Goal: Register for event/course

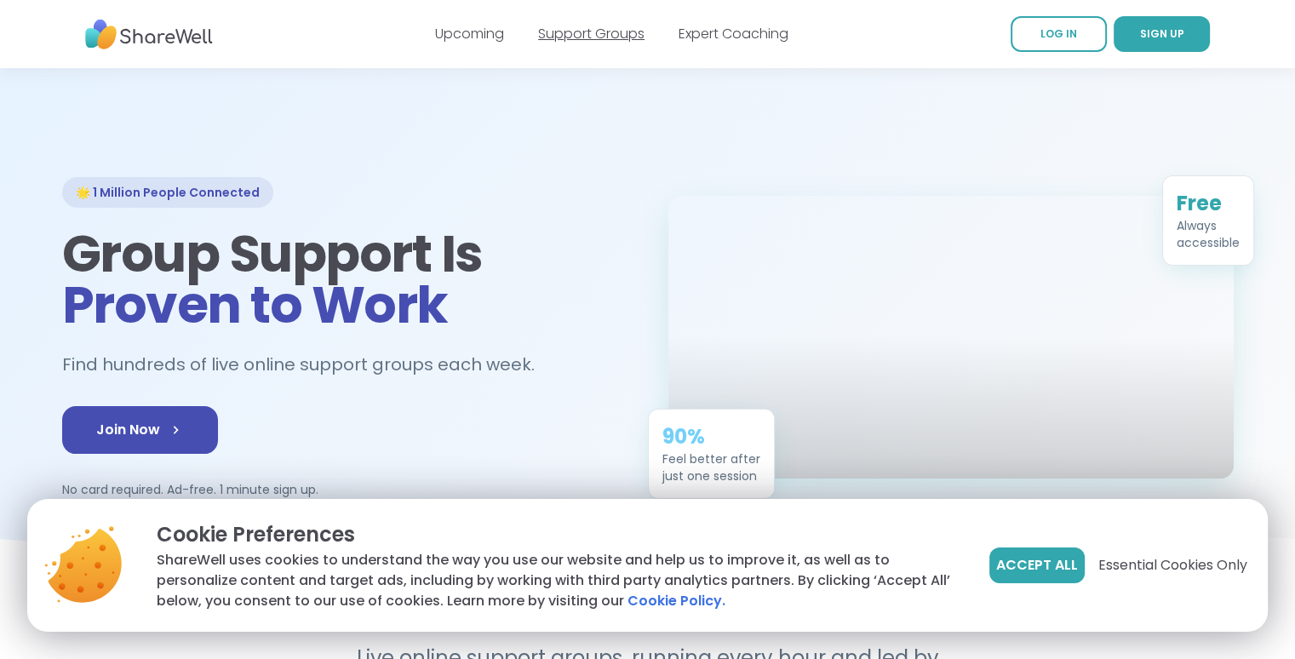
click at [596, 26] on link "Support Groups" at bounding box center [591, 34] width 106 height 20
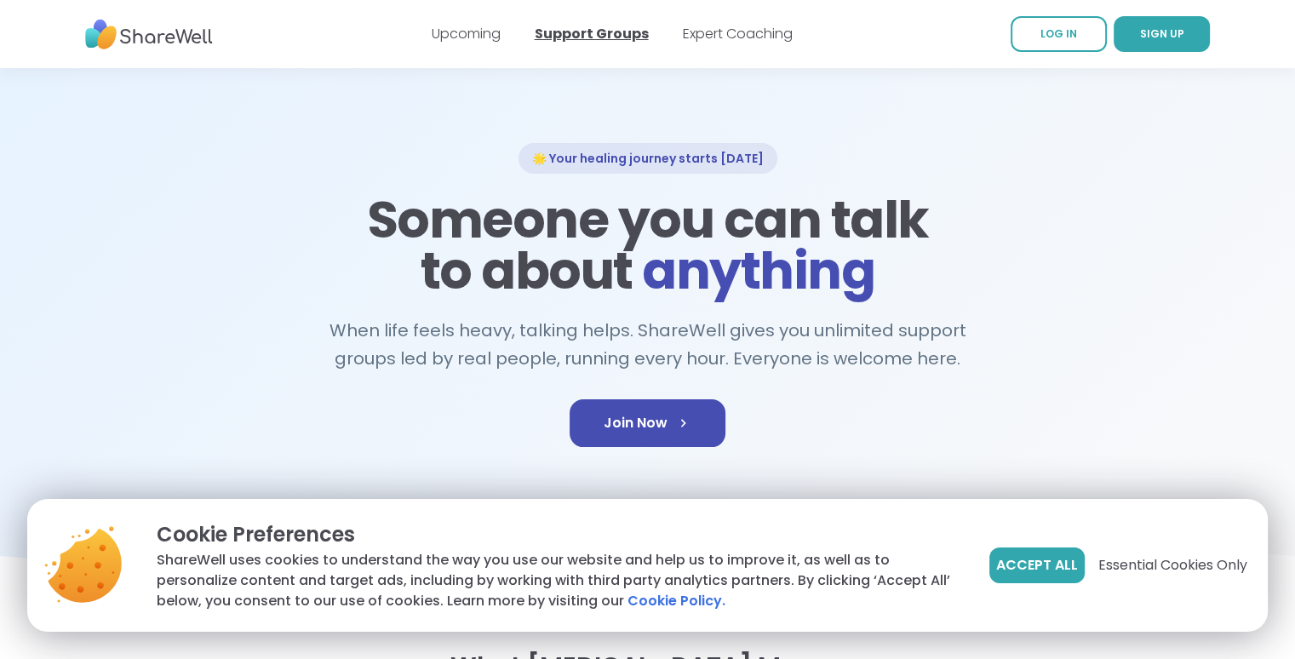
scroll to position [204, 0]
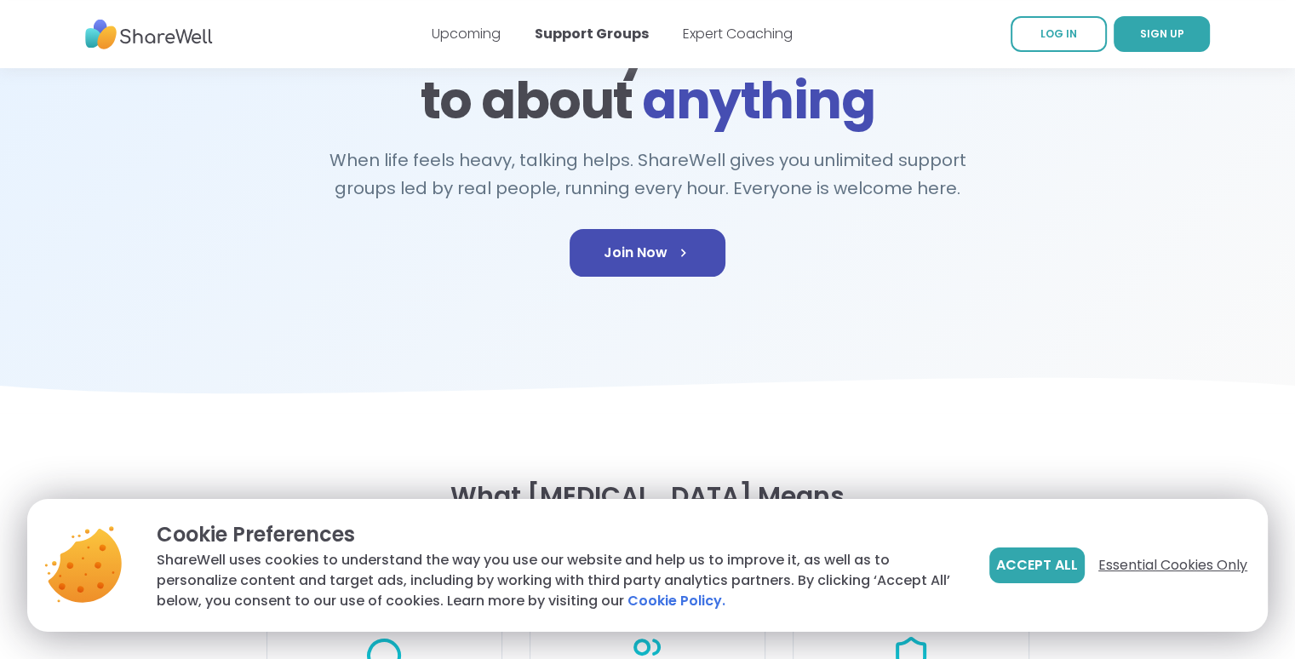
click at [1175, 563] on span "Essential Cookies Only" at bounding box center [1172, 565] width 149 height 20
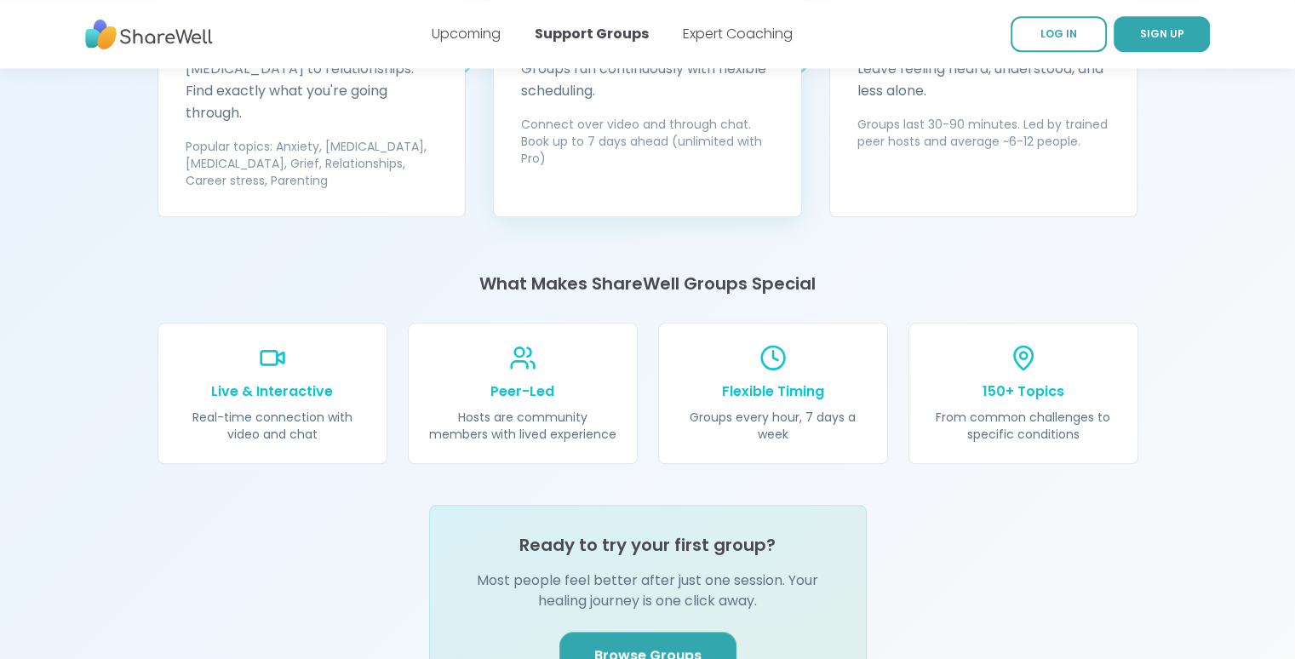
scroll to position [1770, 0]
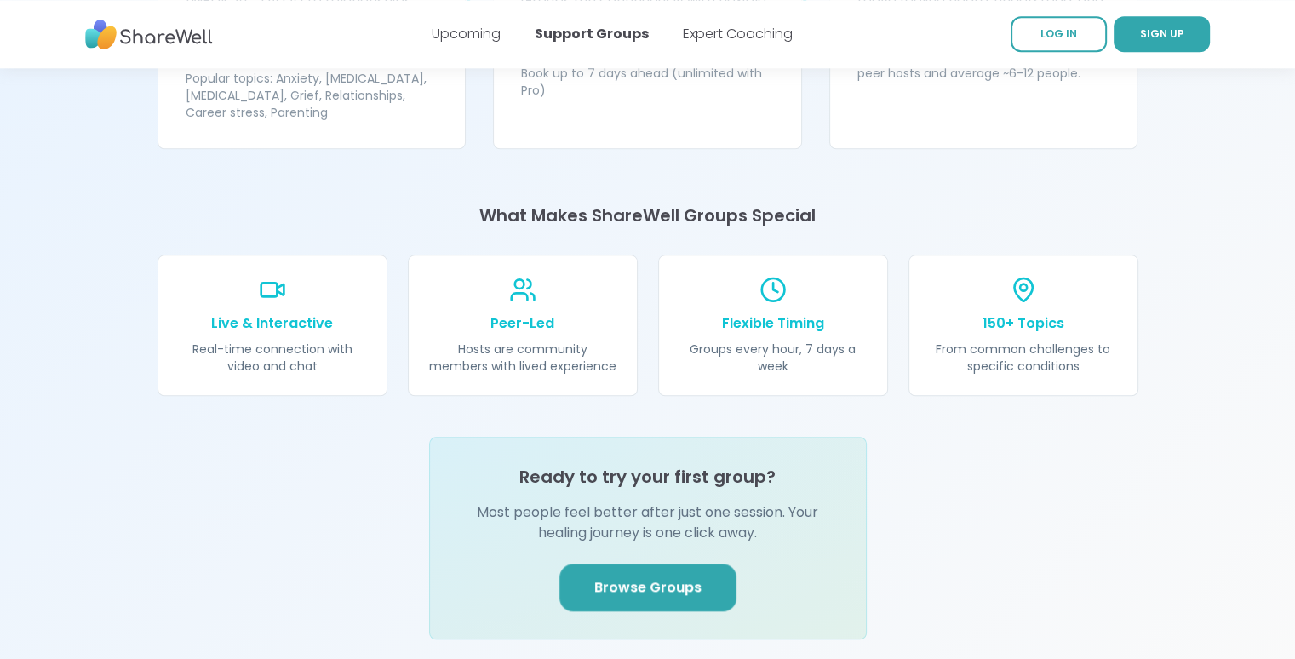
click at [664, 577] on span "Browse Groups" at bounding box center [647, 587] width 107 height 20
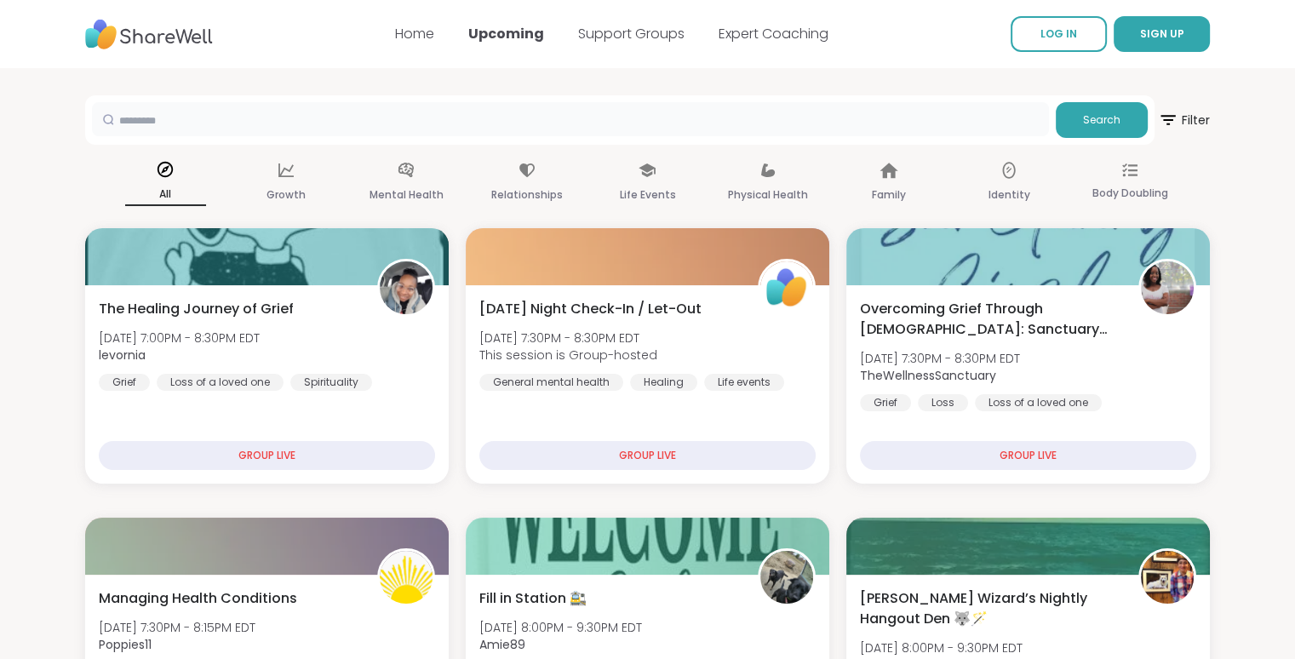
click at [225, 130] on input "text" at bounding box center [570, 119] width 957 height 34
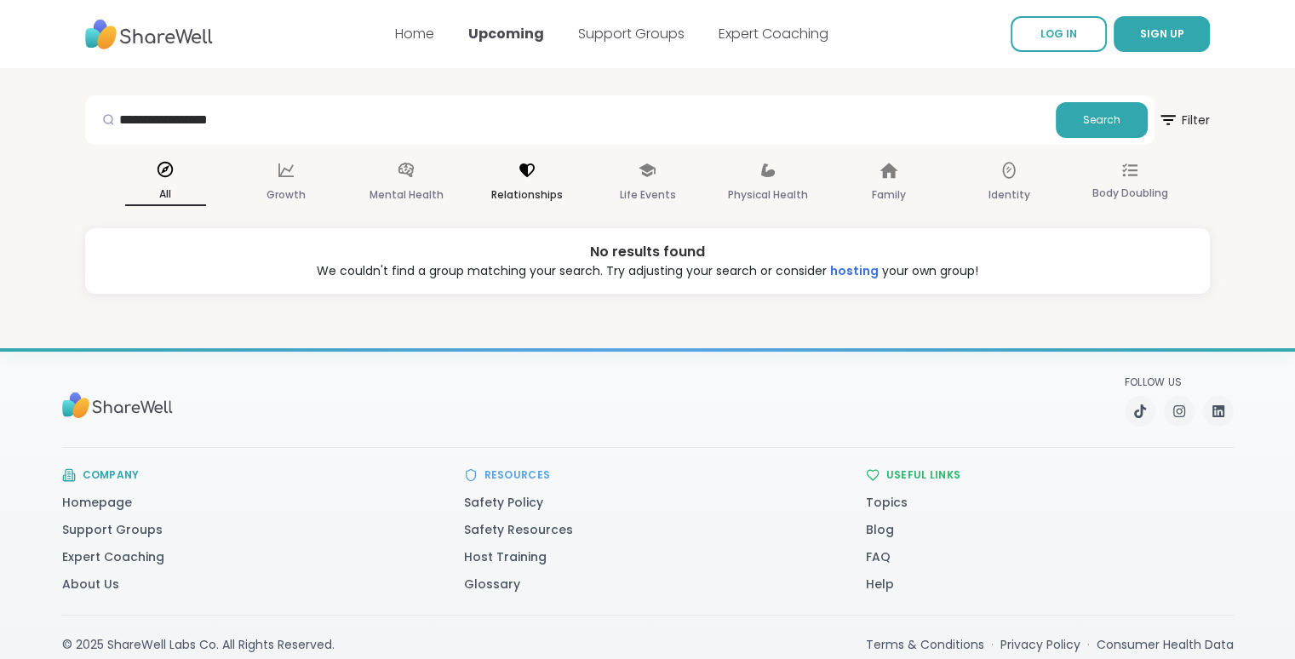
click at [531, 171] on icon at bounding box center [526, 170] width 15 height 14
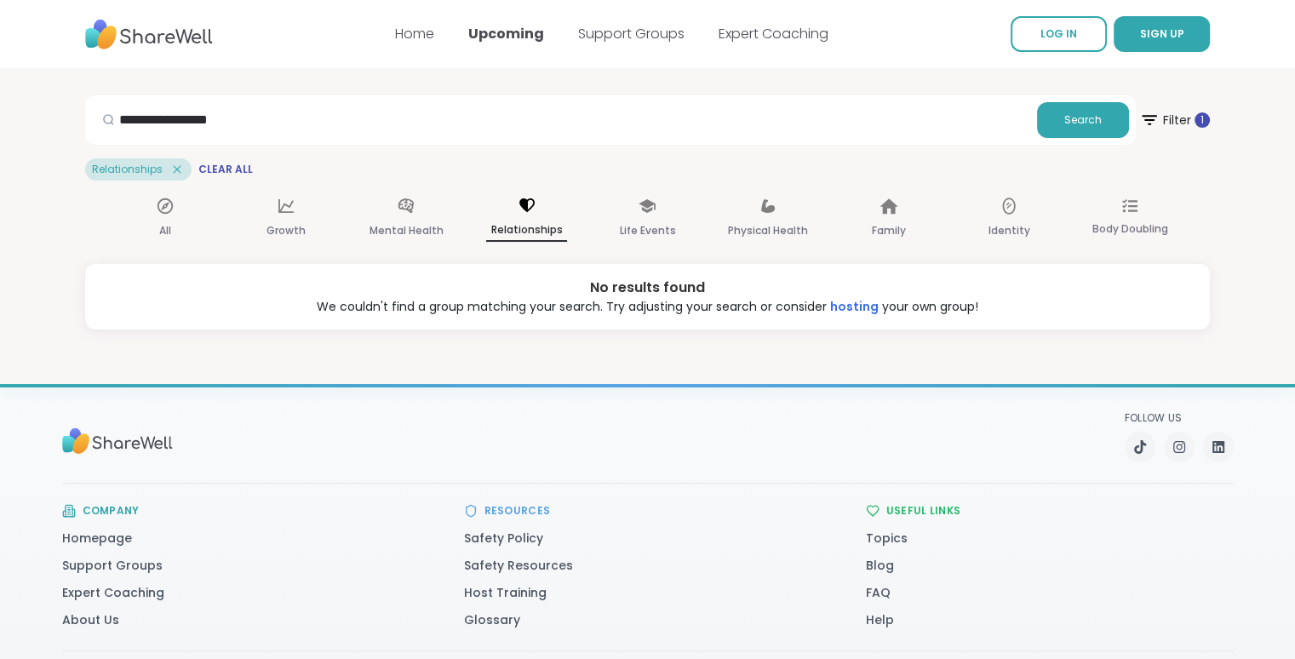
click at [521, 226] on p "Relationships" at bounding box center [526, 231] width 81 height 22
click at [261, 119] on input "**********" at bounding box center [561, 119] width 938 height 34
type input "*"
click at [535, 221] on p "Relationships" at bounding box center [526, 231] width 81 height 22
click at [620, 35] on link "Support Groups" at bounding box center [631, 34] width 106 height 20
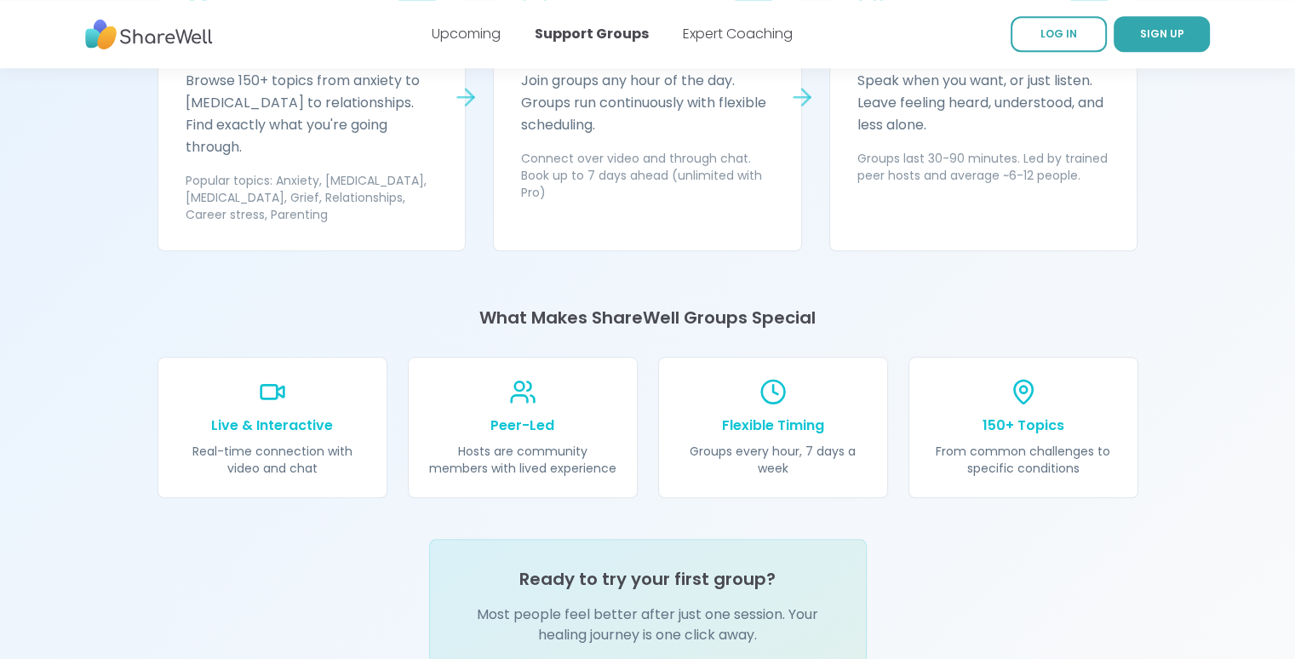
scroll to position [1838, 0]
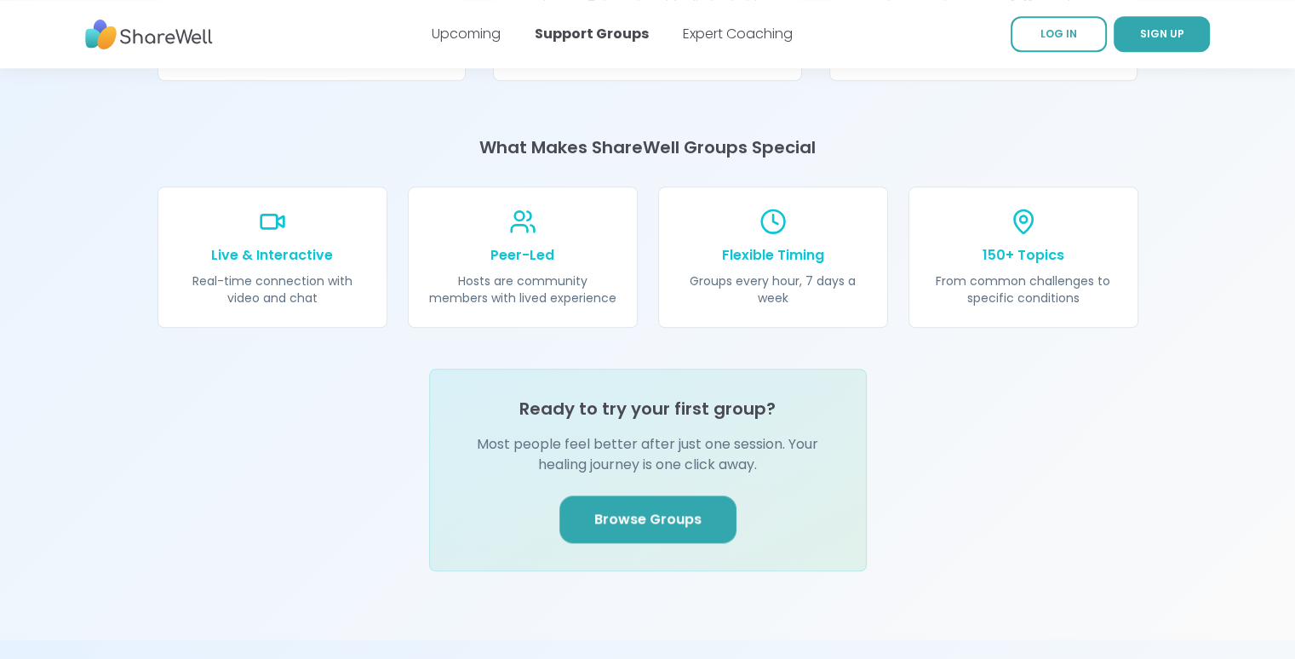
click at [633, 495] on link "Browse Groups" at bounding box center [647, 519] width 177 height 48
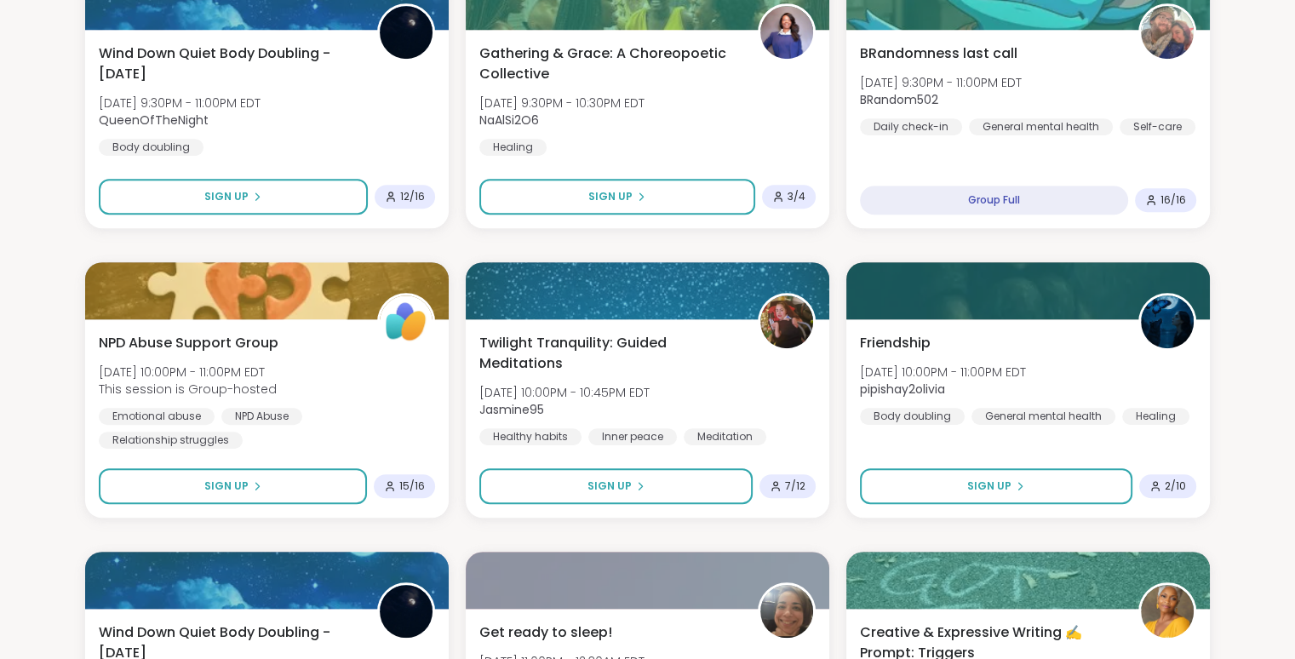
scroll to position [1226, 0]
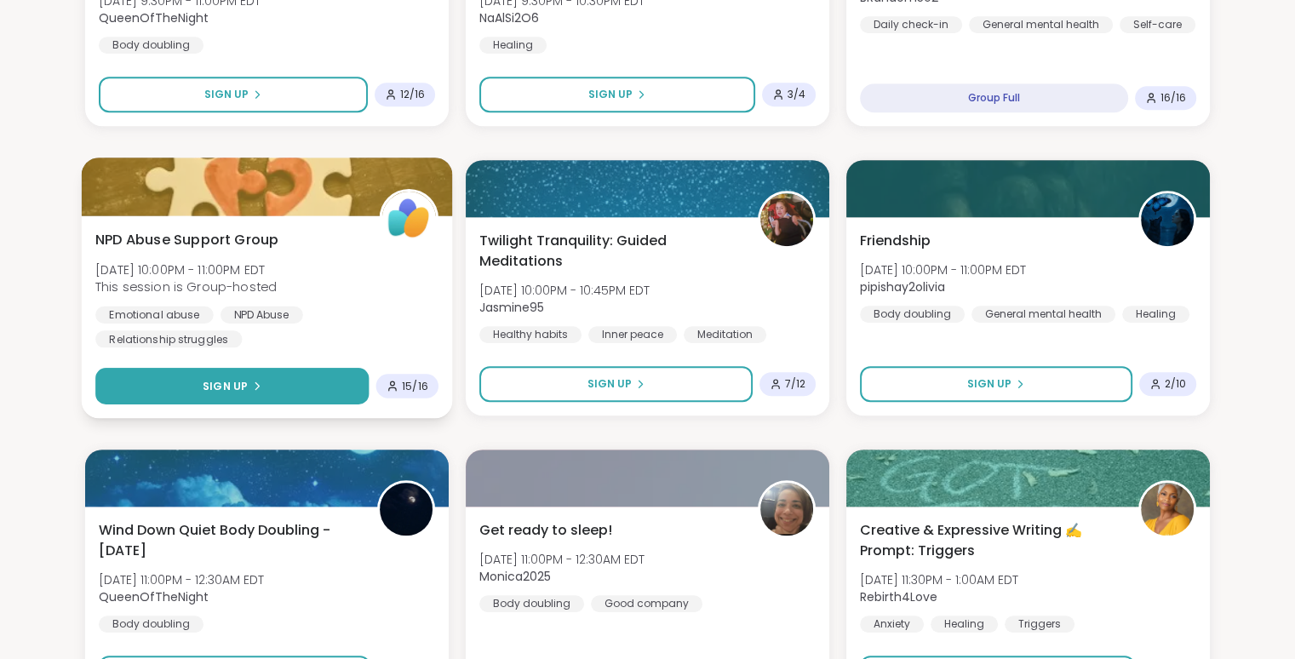
click at [223, 372] on button "Sign Up" at bounding box center [231, 386] width 273 height 37
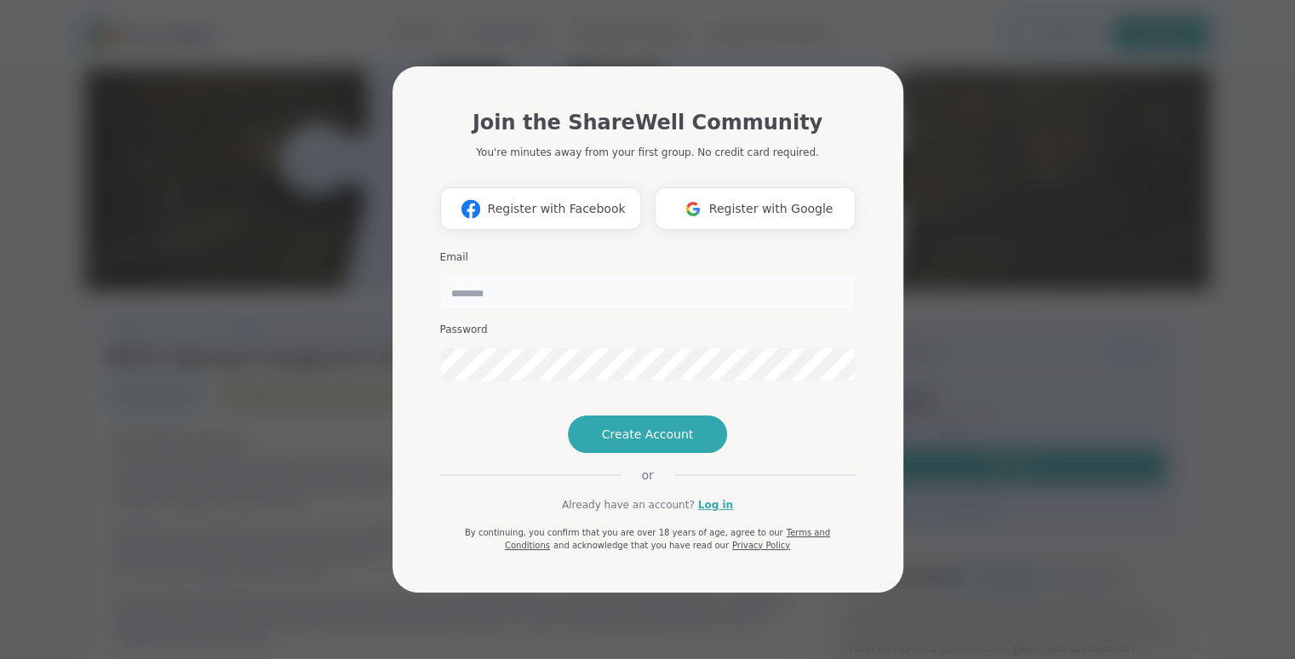
click at [494, 275] on input "email" at bounding box center [647, 292] width 415 height 34
type input "**********"
click at [662, 443] on span "Create Account" at bounding box center [648, 434] width 92 height 17
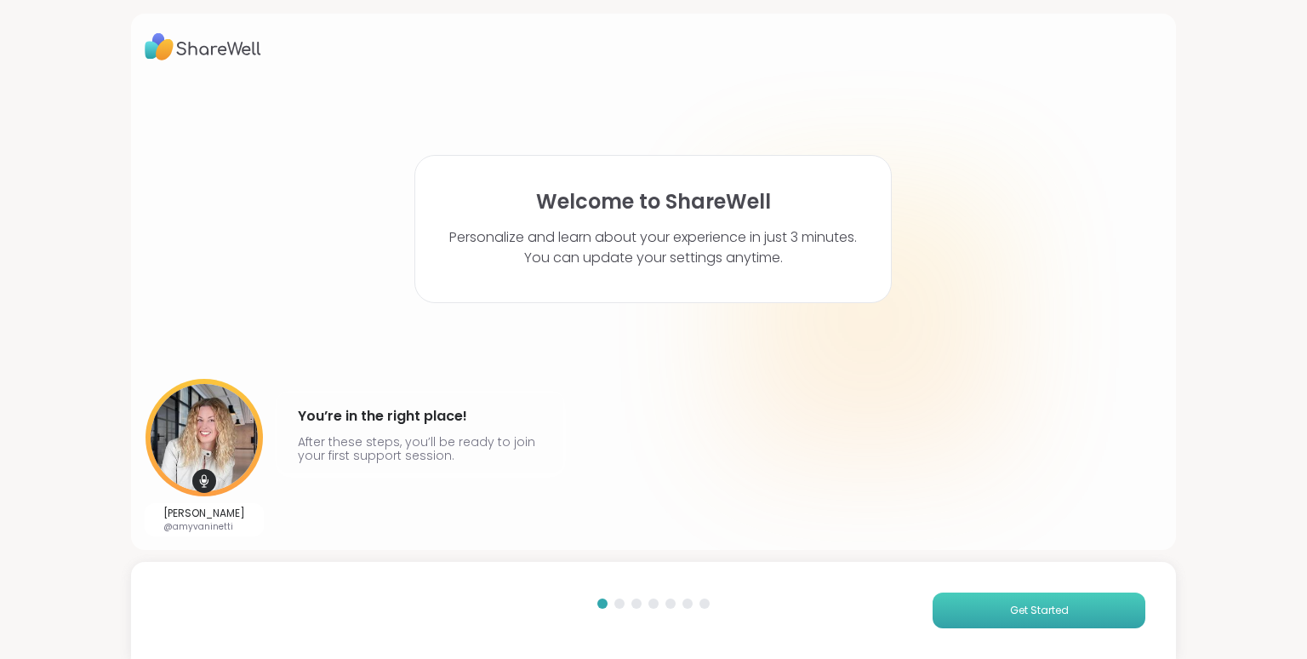
click at [1010, 603] on span "Get Started" at bounding box center [1039, 610] width 59 height 15
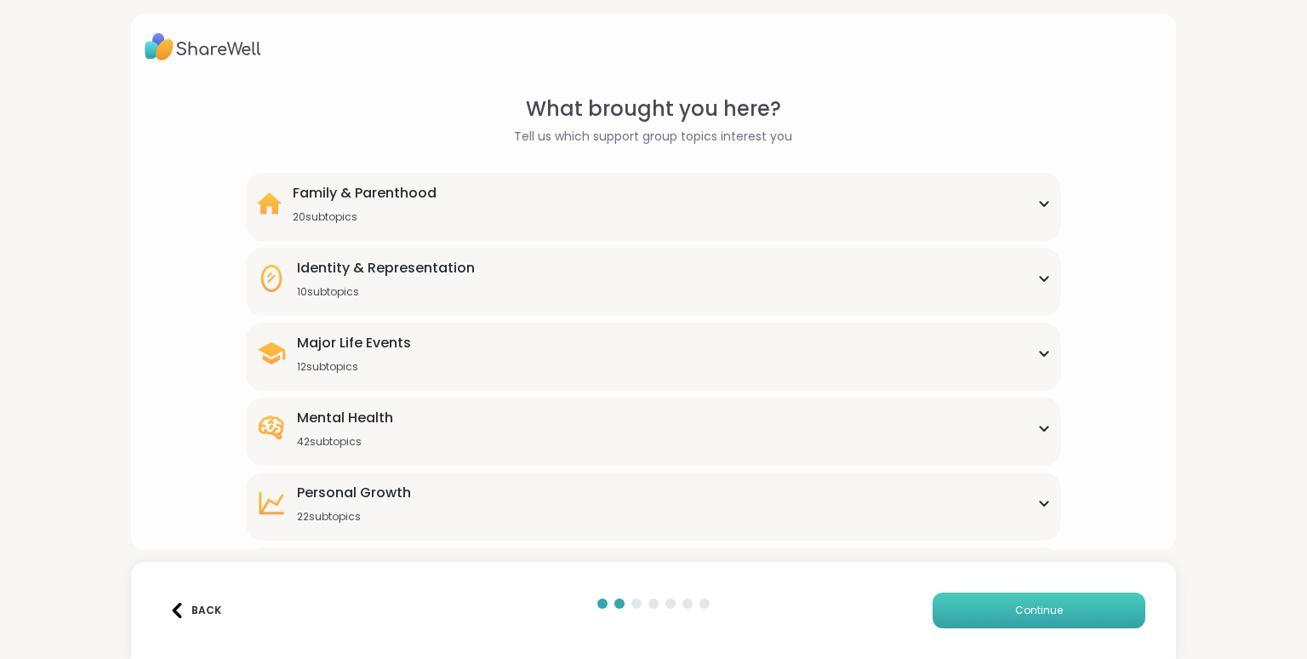
click at [988, 603] on button "Continue" at bounding box center [1039, 610] width 213 height 36
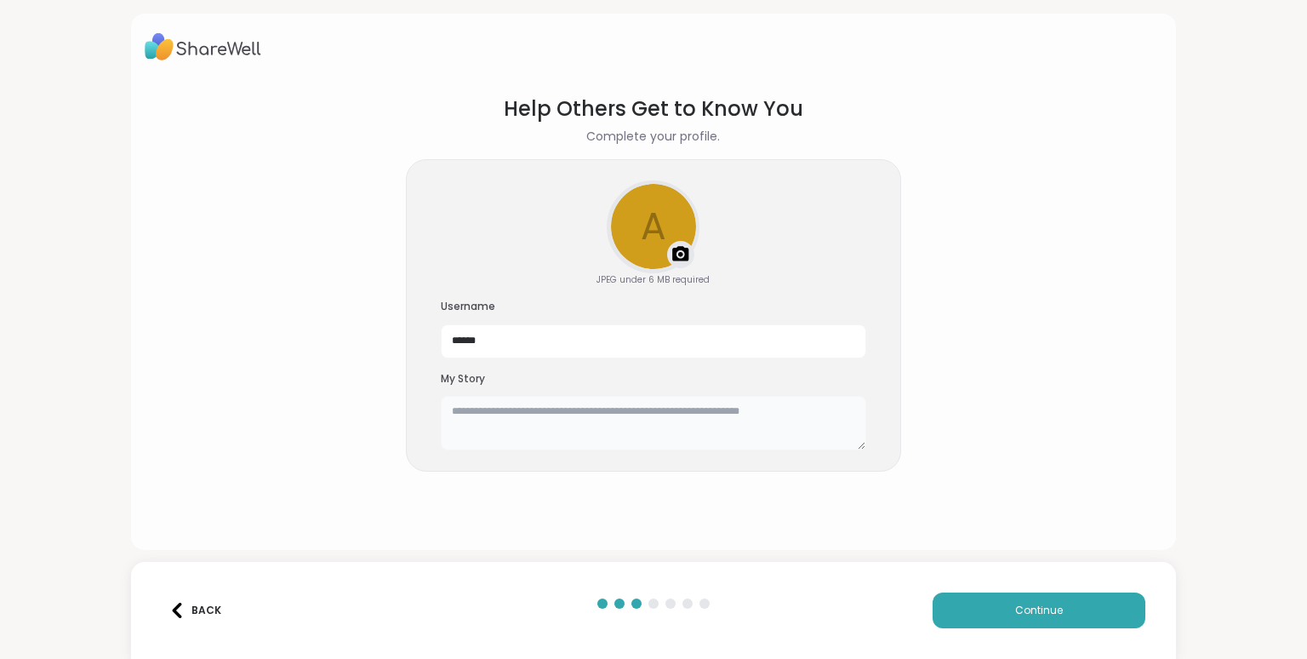
click at [582, 420] on textarea at bounding box center [654, 423] width 426 height 54
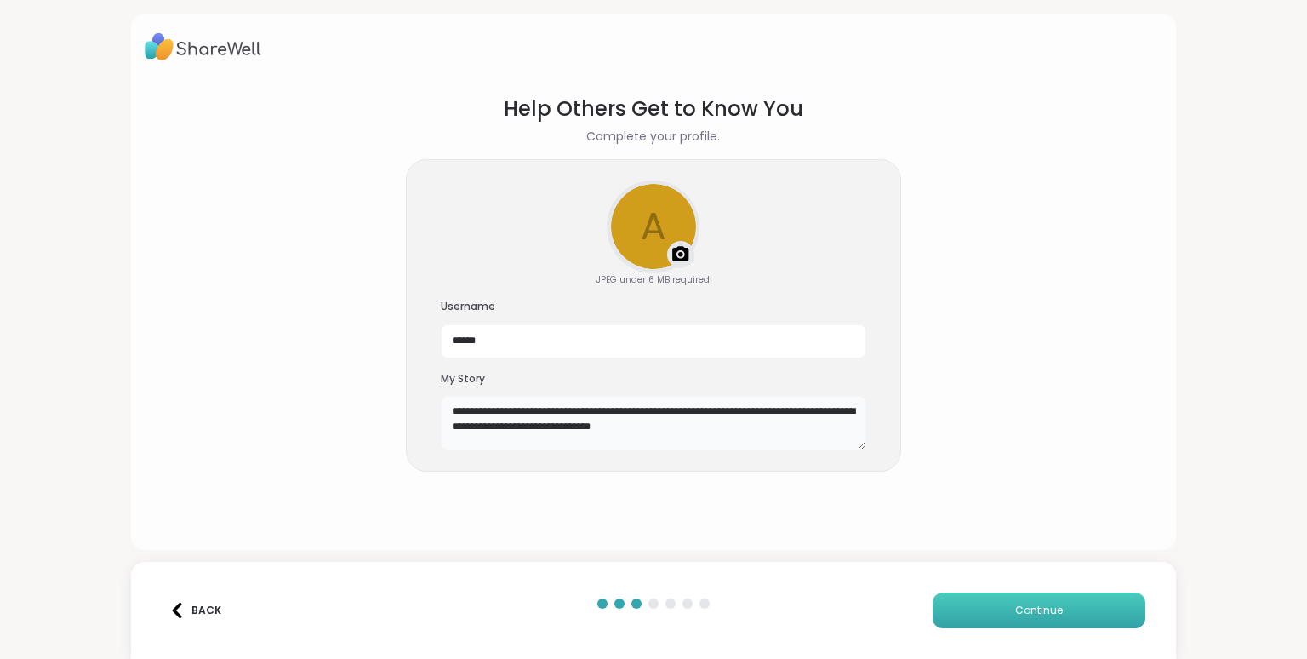
type textarea "**********"
click at [1015, 610] on span "Continue" at bounding box center [1039, 610] width 48 height 15
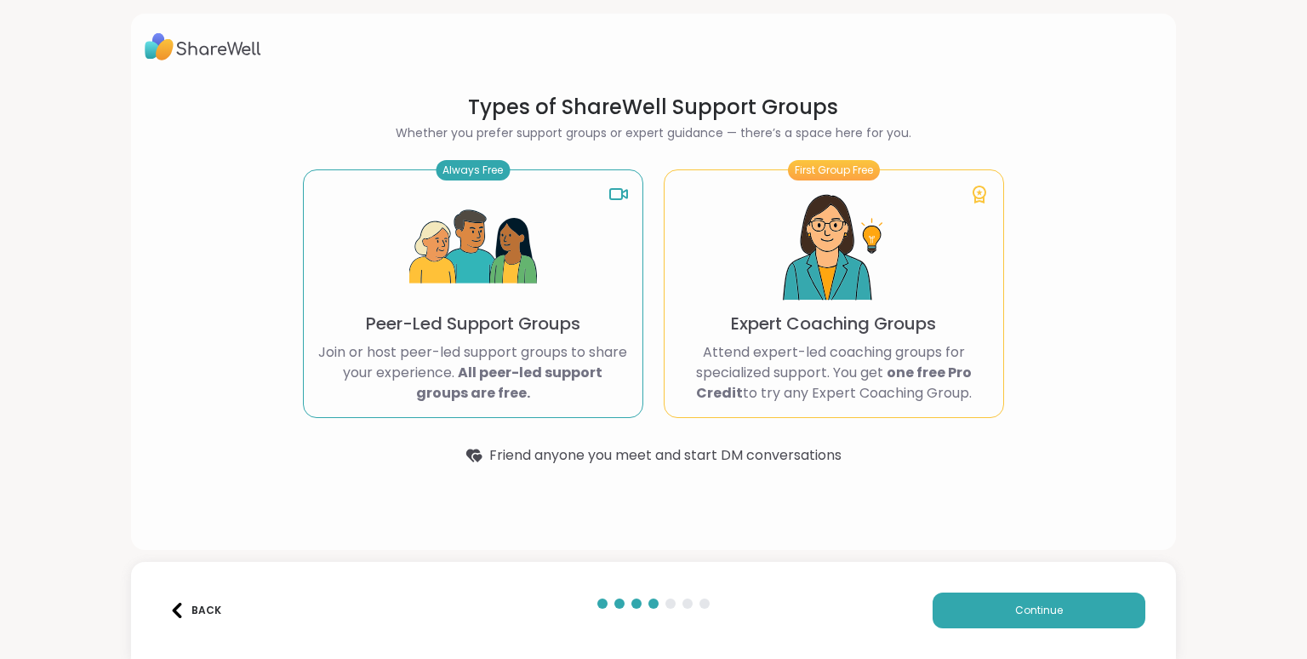
click at [460, 298] on img at bounding box center [473, 248] width 128 height 128
click at [1038, 599] on button "Continue" at bounding box center [1039, 610] width 213 height 36
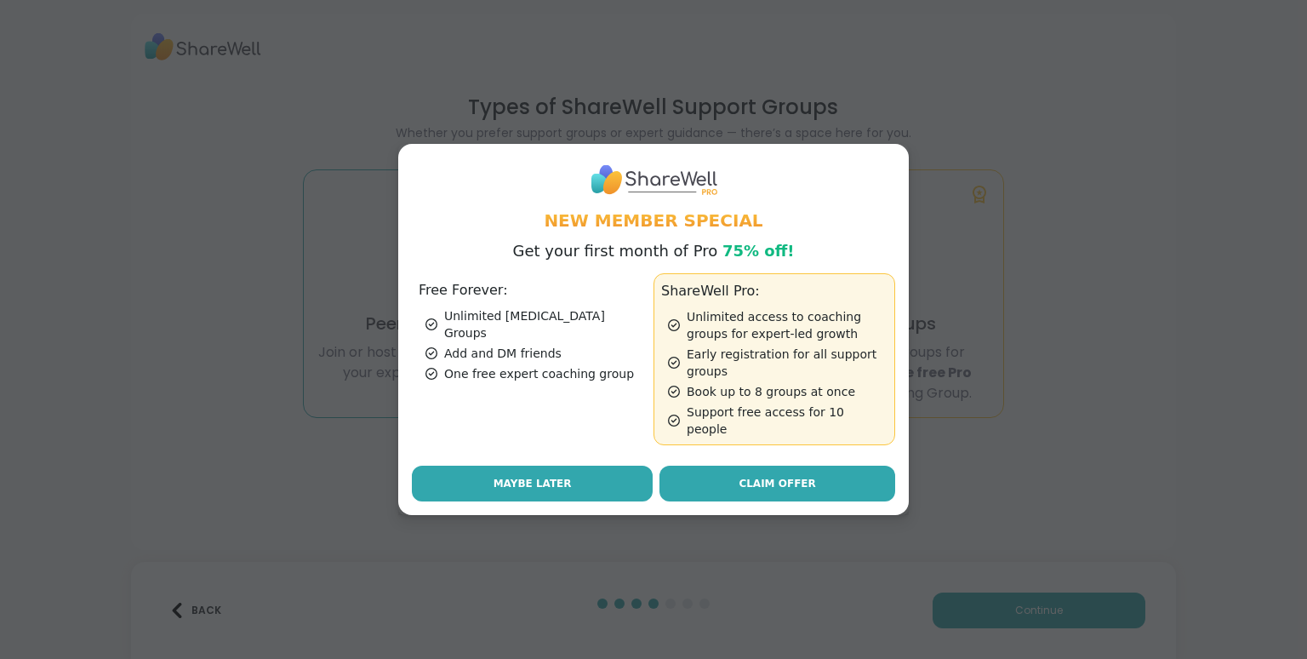
click at [501, 476] on span "Maybe Later" at bounding box center [533, 483] width 78 height 15
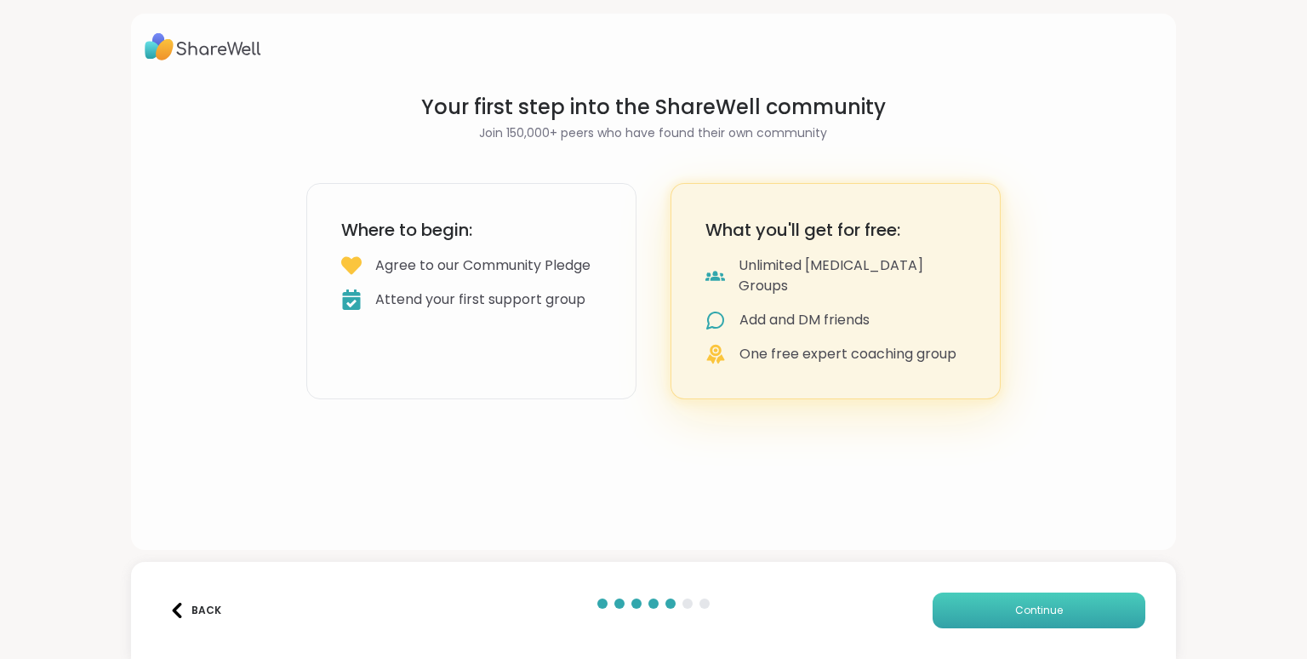
click at [1042, 601] on button "Continue" at bounding box center [1039, 610] width 213 height 36
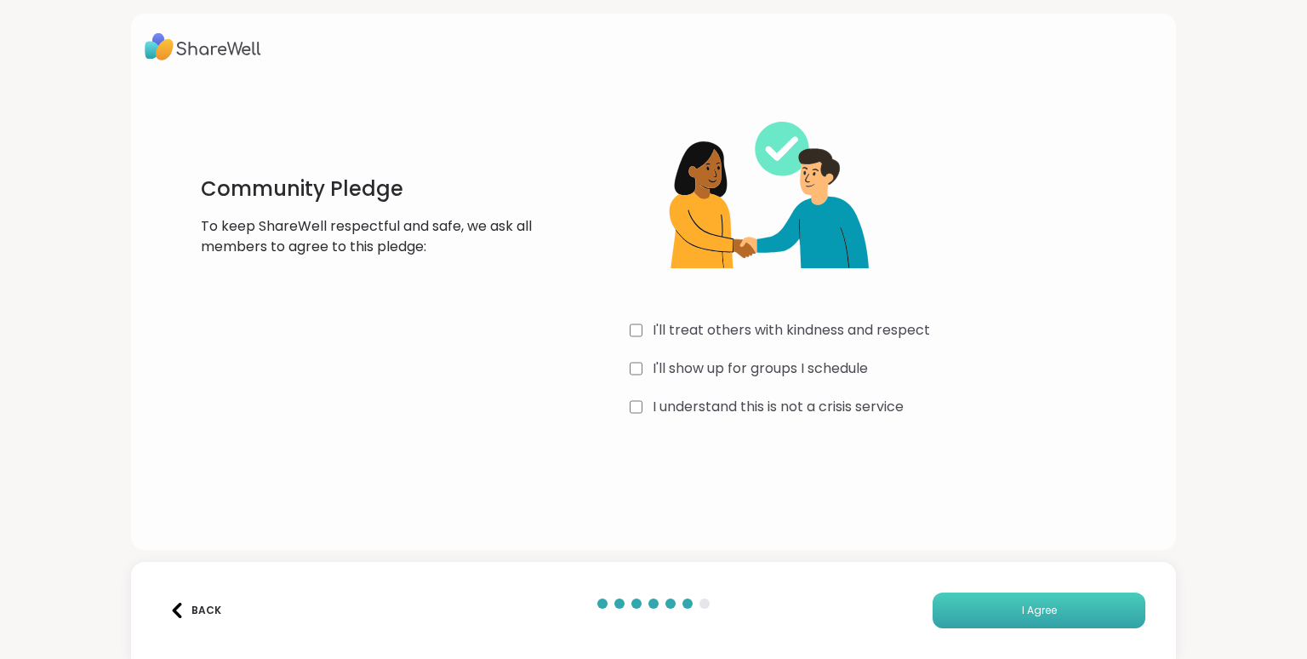
click at [1046, 602] on button "I Agree" at bounding box center [1039, 610] width 213 height 36
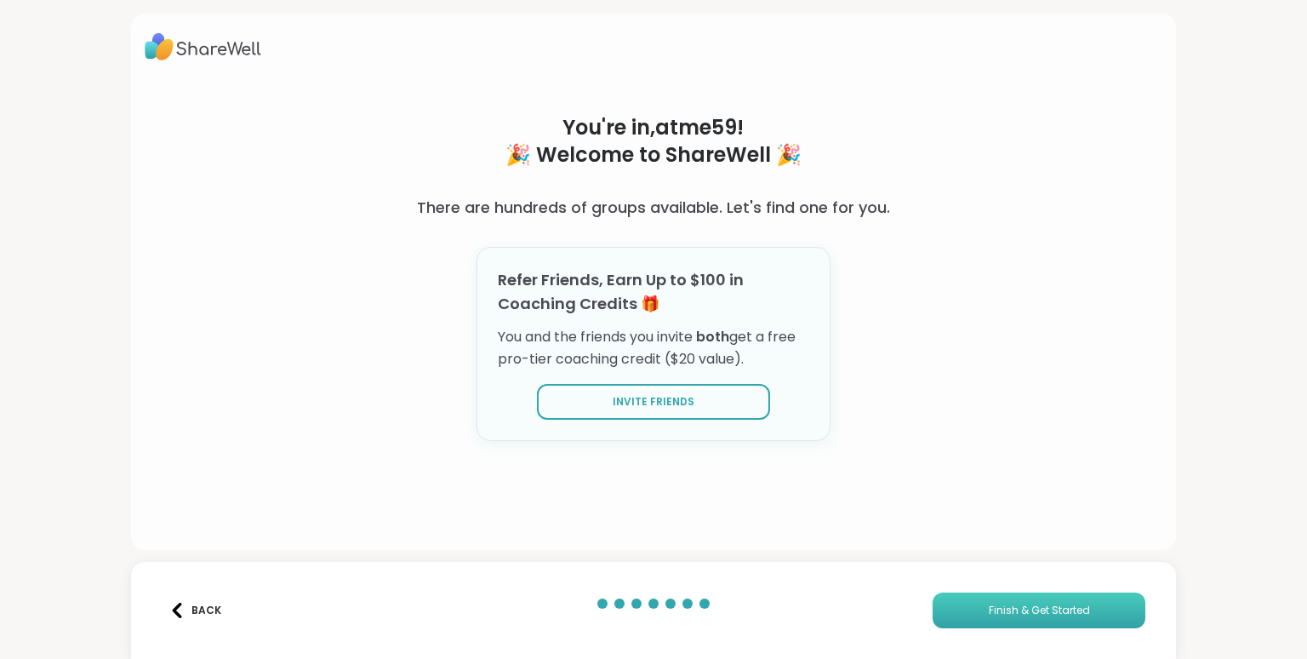
click at [1018, 603] on span "Finish & Get Started" at bounding box center [1039, 610] width 101 height 15
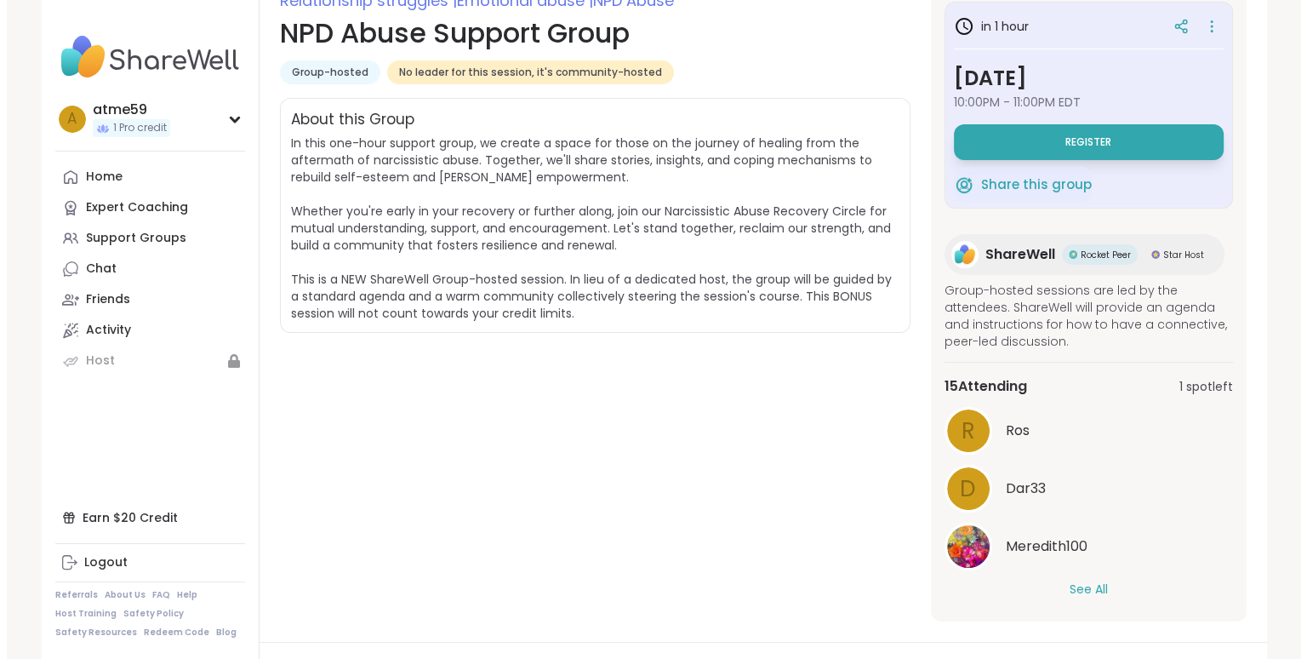
scroll to position [260, 0]
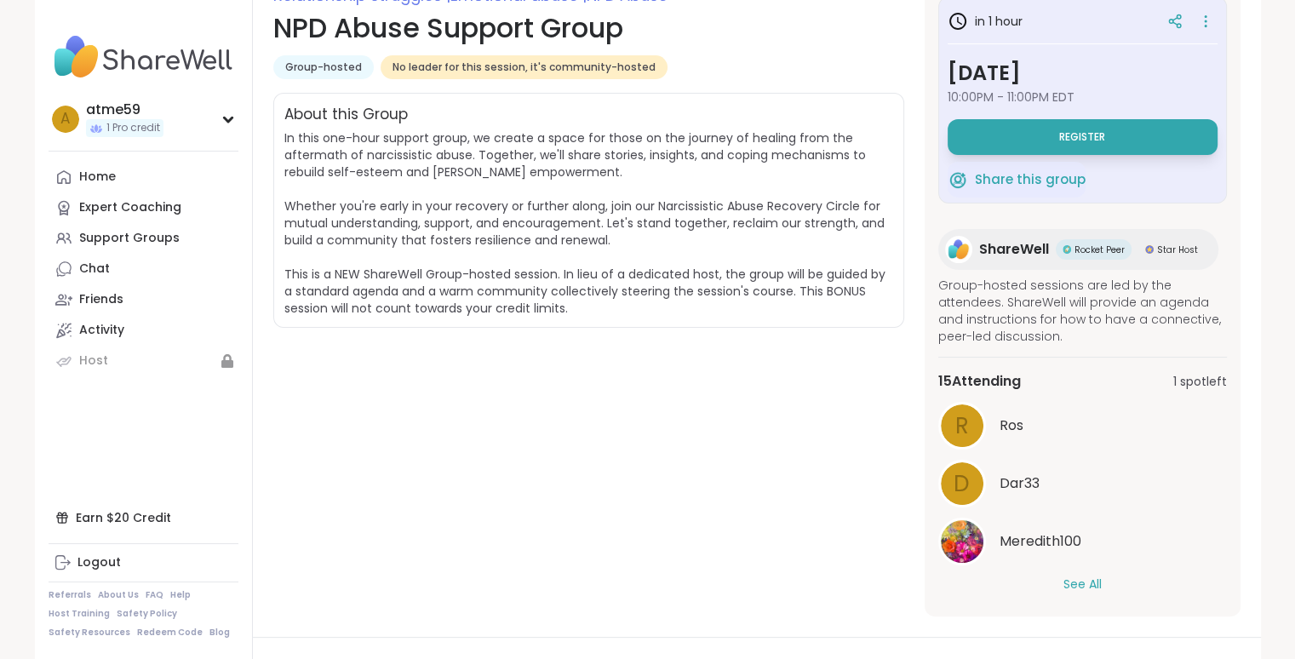
click at [1292, 345] on div "atme59 1 Pro credit a atme59 1 Pro credit Profile Membership Settings Help Home…" at bounding box center [647, 530] width 1295 height 1581
click at [1289, 332] on div "atme59 1 Pro credit a atme59 1 Pro credit Profile Membership Settings Help Home…" at bounding box center [647, 530] width 1295 height 1581
click at [1087, 132] on span "Register" at bounding box center [1082, 137] width 46 height 14
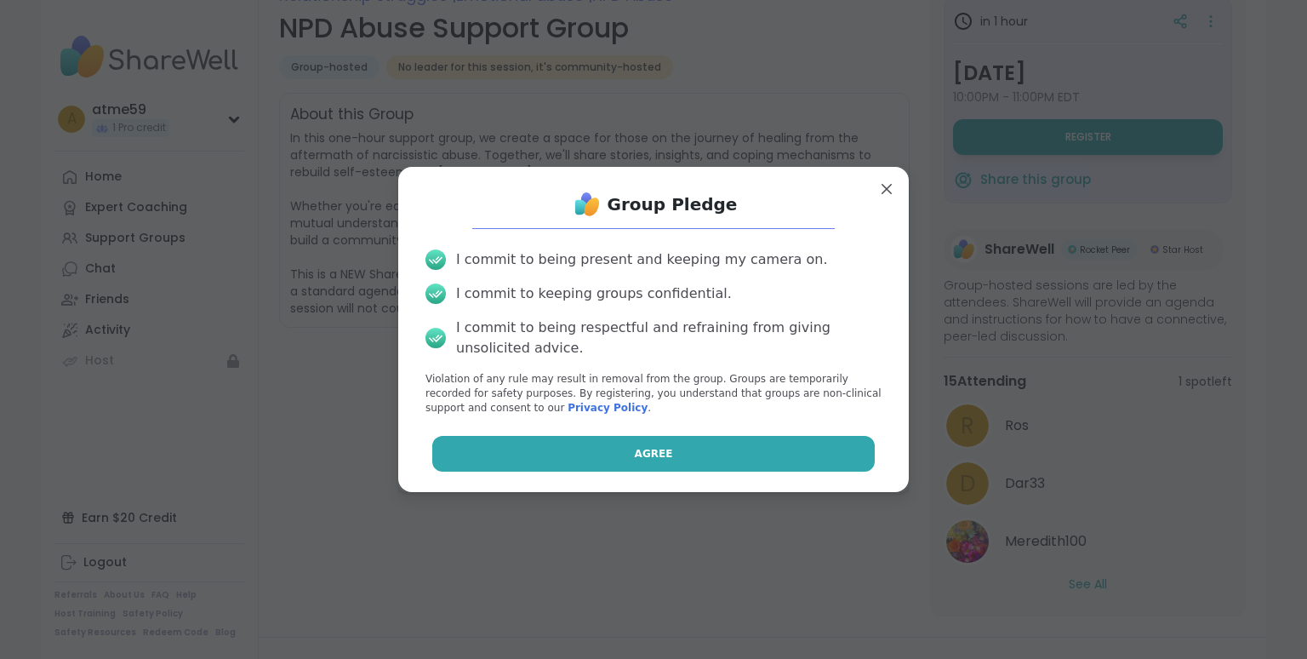
click at [641, 436] on button "Agree" at bounding box center [653, 454] width 443 height 36
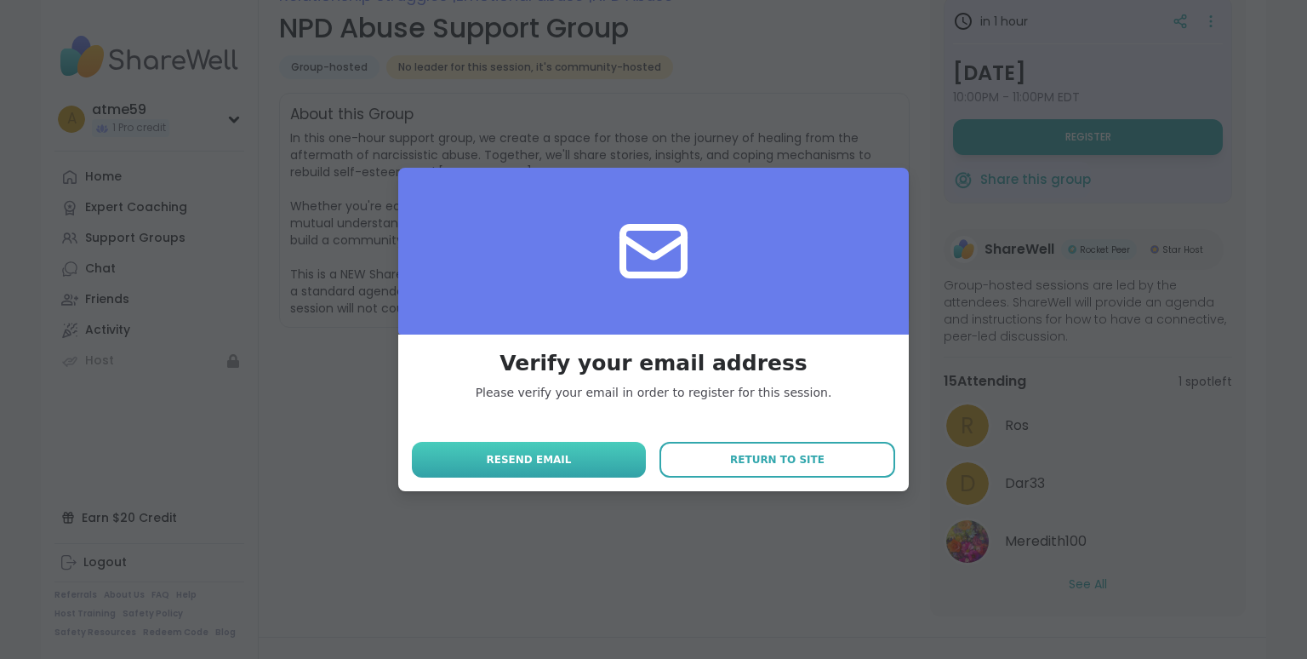
click at [539, 449] on button "Resend email" at bounding box center [529, 460] width 234 height 36
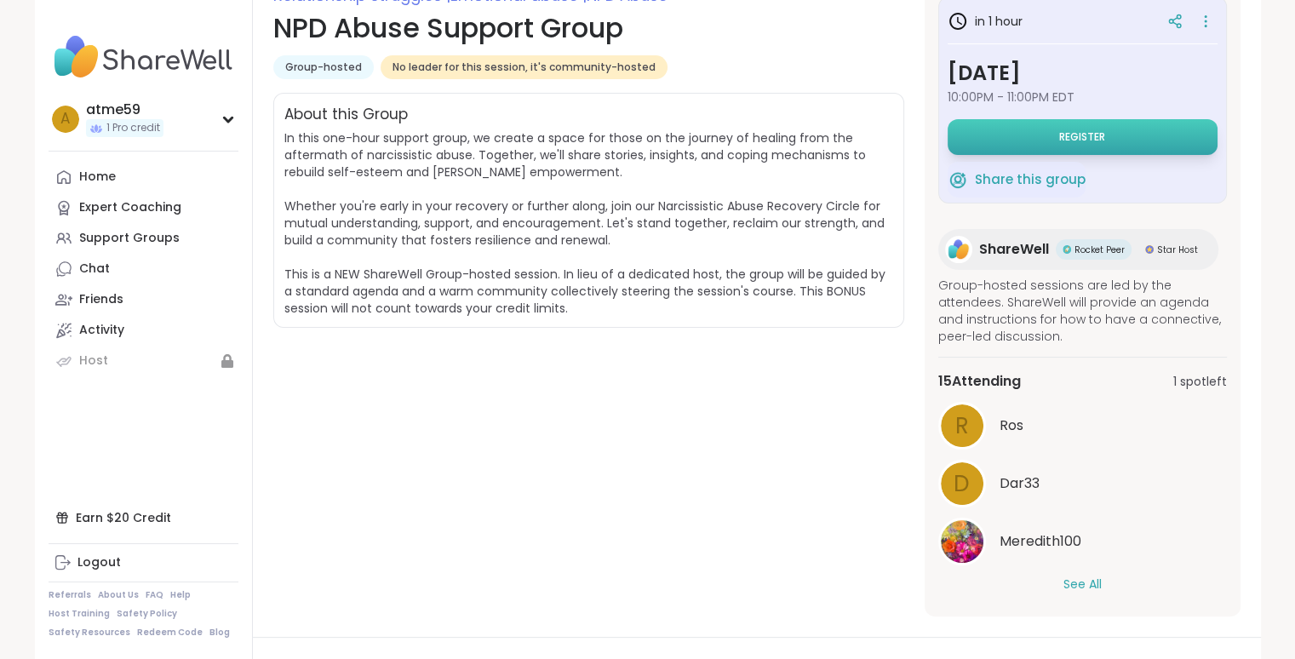
click at [1069, 130] on span "Register" at bounding box center [1082, 137] width 46 height 14
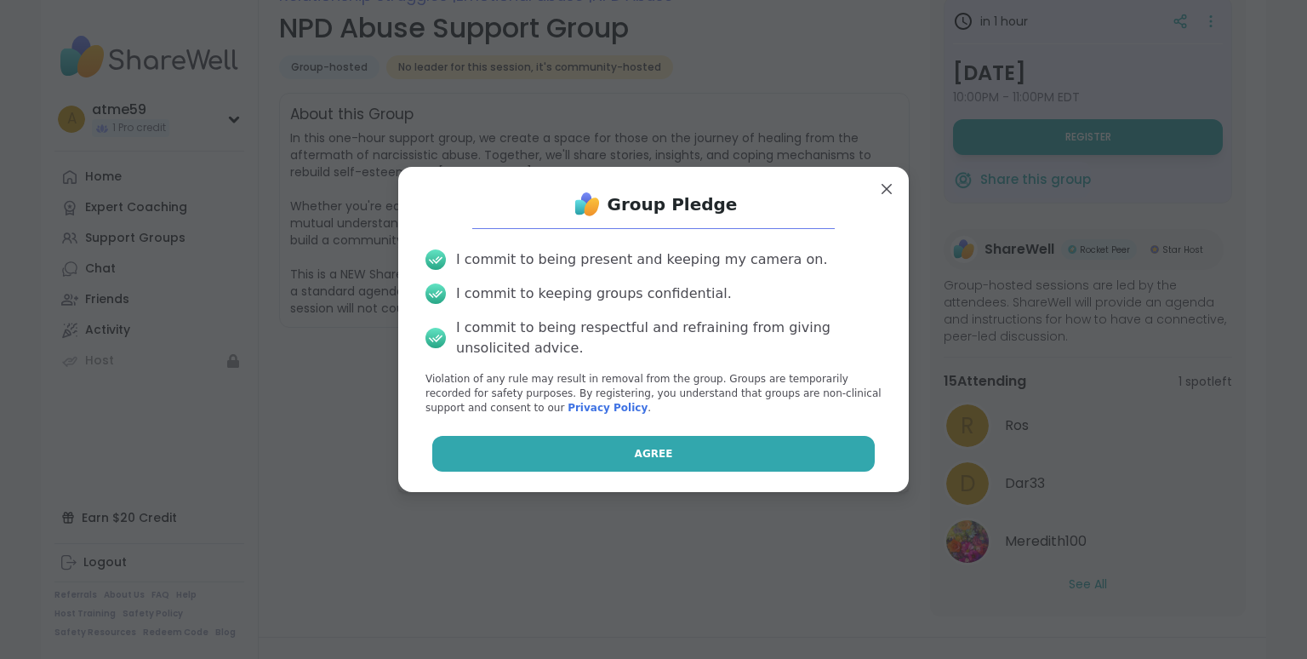
click at [625, 441] on button "Agree" at bounding box center [653, 454] width 443 height 36
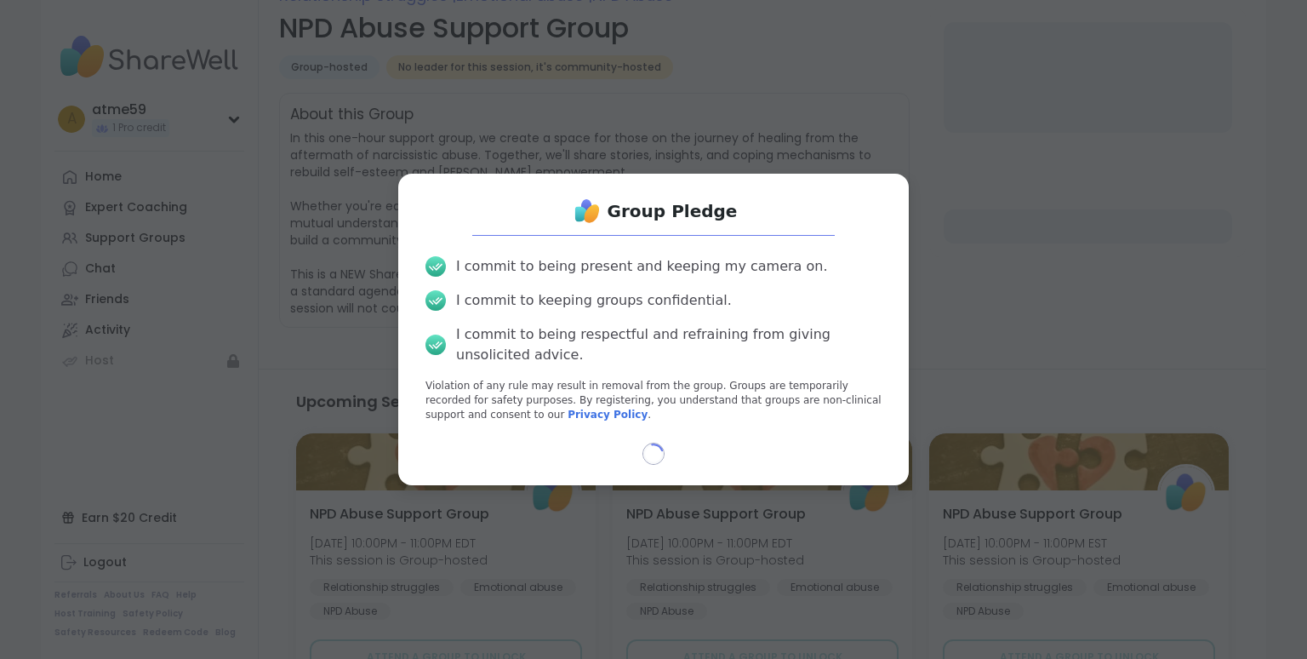
select select "**"
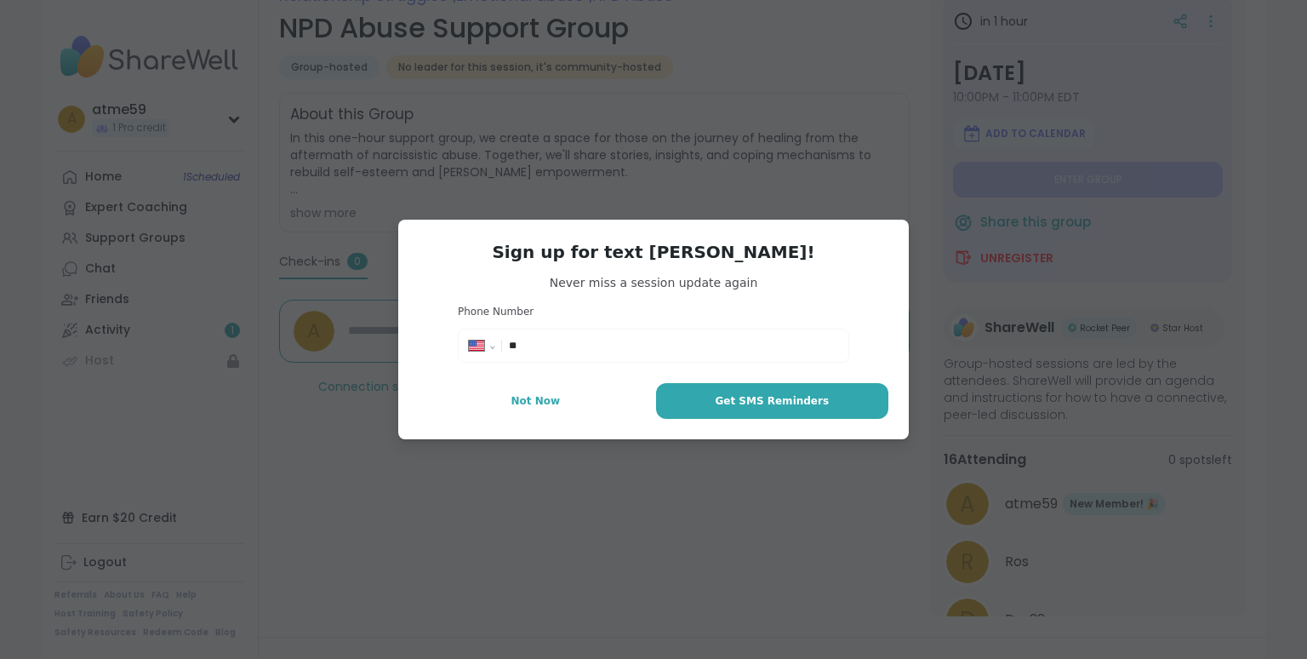
type textarea "*"
click at [562, 341] on input "**" at bounding box center [673, 345] width 329 height 17
type input "**********"
click at [838, 398] on button "Get SMS Reminders" at bounding box center [772, 401] width 232 height 36
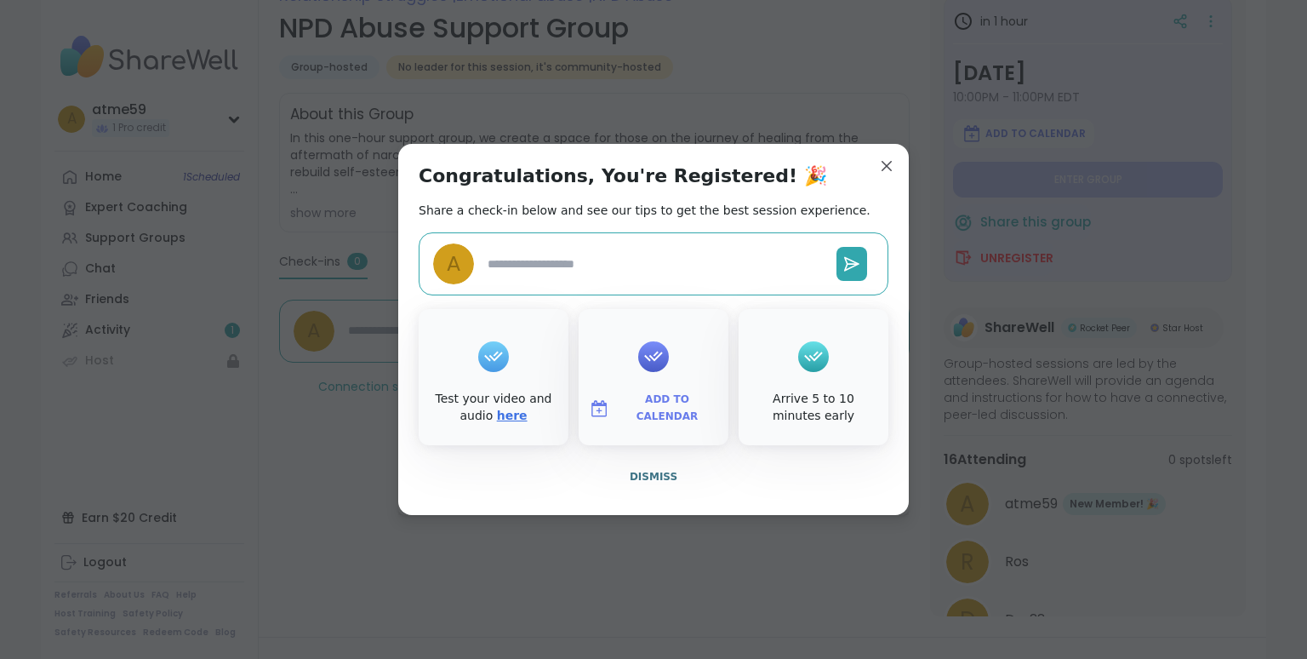
click at [497, 409] on link "here" at bounding box center [512, 416] width 31 height 14
type textarea "*"
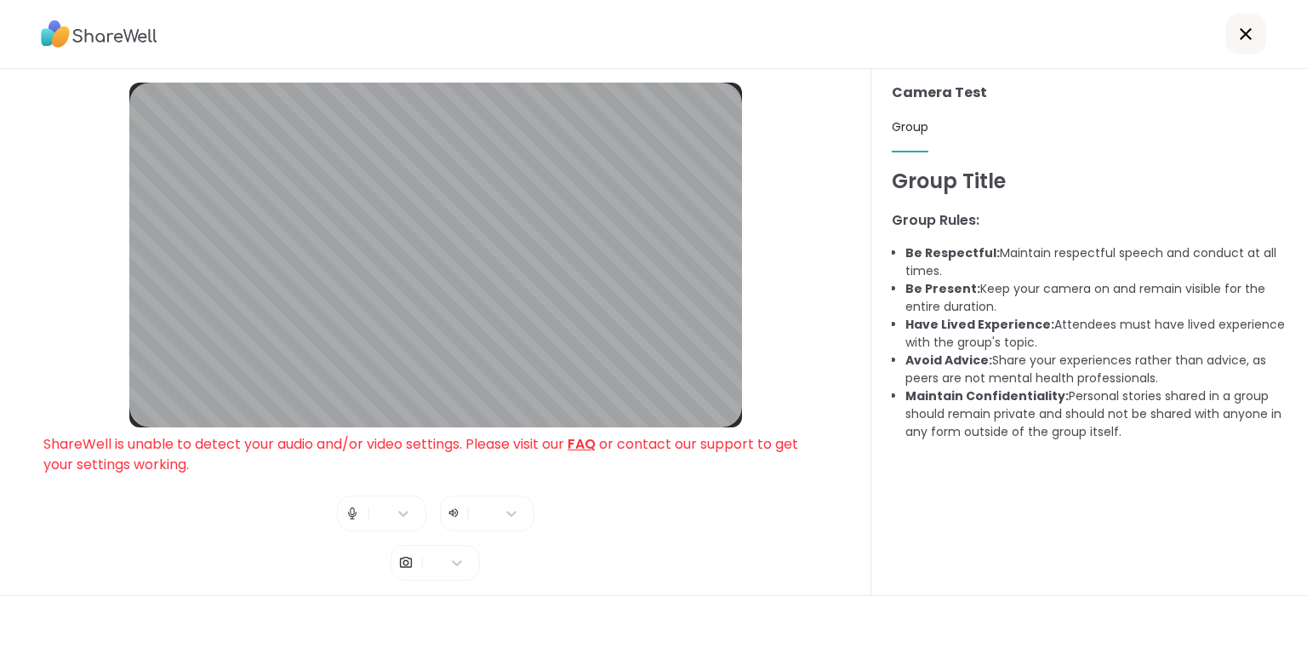
click at [1237, 27] on icon at bounding box center [1246, 34] width 20 height 20
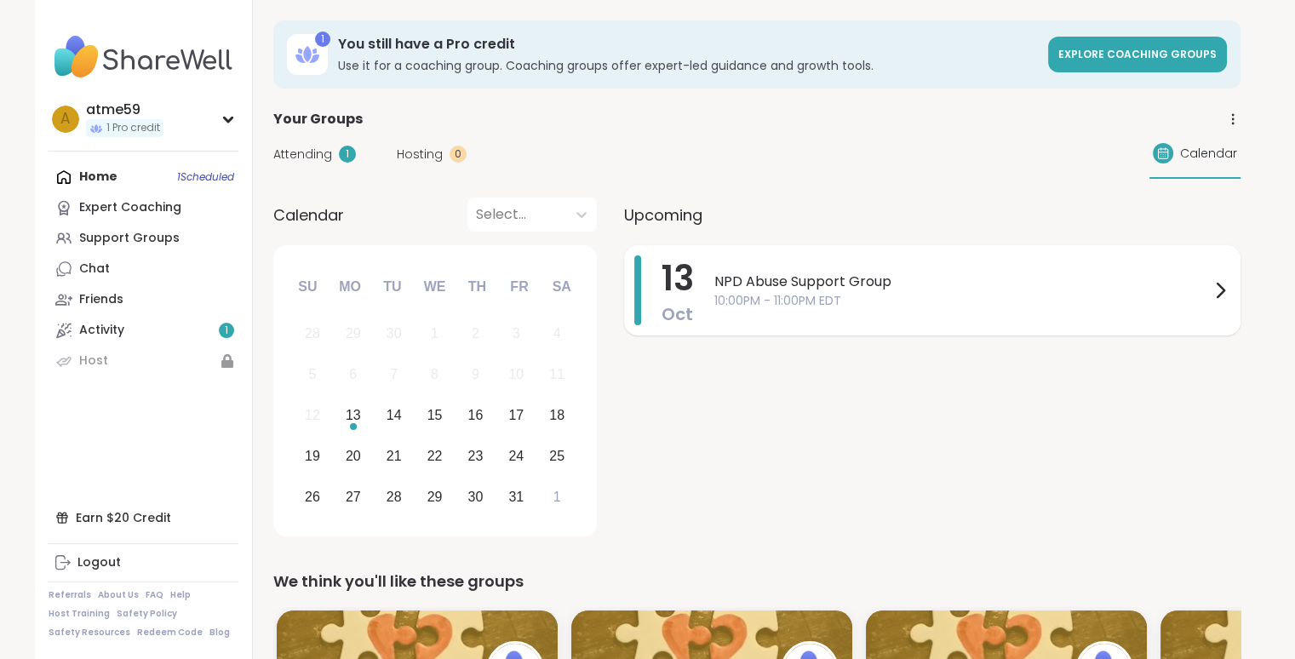
click at [1079, 288] on span "NPD Abuse Support Group" at bounding box center [961, 282] width 495 height 20
